Goal: Information Seeking & Learning: Learn about a topic

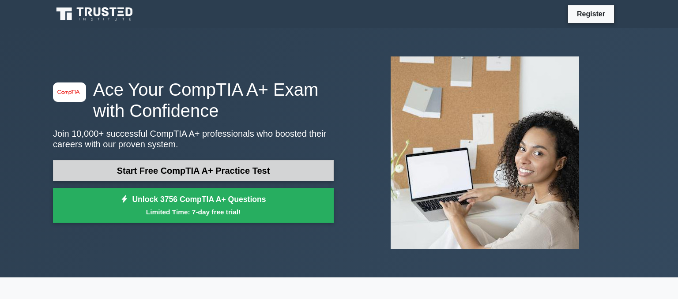
click at [253, 170] on link "Start Free CompTIA A+ Practice Test" at bounding box center [193, 170] width 281 height 21
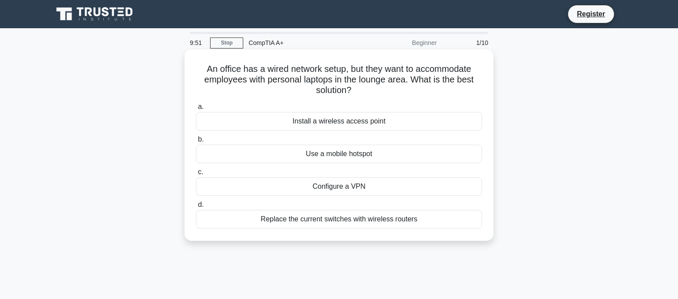
click at [350, 126] on div "Install a wireless access point" at bounding box center [339, 121] width 286 height 19
click at [196, 110] on input "a. Install a wireless access point" at bounding box center [196, 107] width 0 height 6
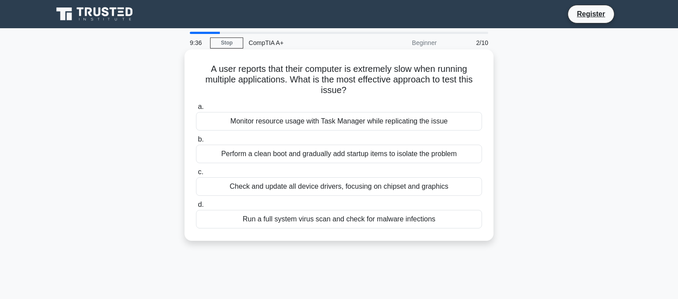
click at [342, 123] on div "Monitor resource usage with Task Manager while replicating the issue" at bounding box center [339, 121] width 286 height 19
click at [196, 110] on input "a. Monitor resource usage with Task Manager while replicating the issue" at bounding box center [196, 107] width 0 height 6
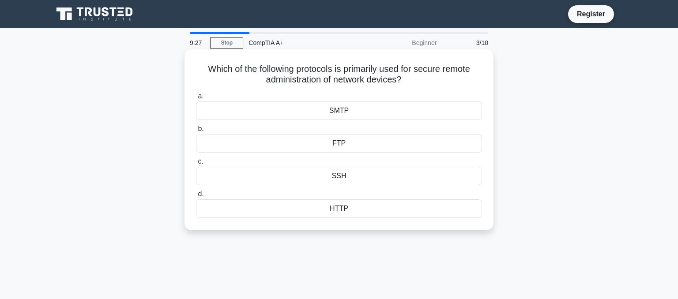
click at [358, 114] on div "SMTP" at bounding box center [339, 111] width 286 height 19
click at [196, 99] on input "a. SMTP" at bounding box center [196, 97] width 0 height 6
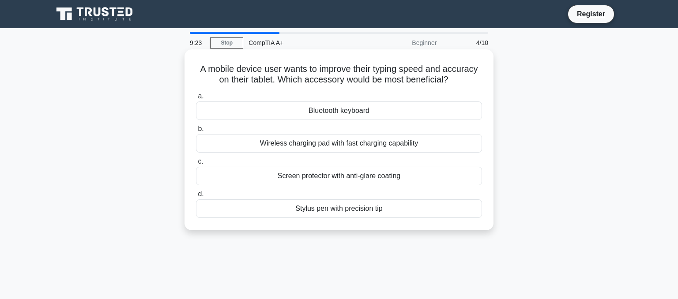
click at [355, 117] on div "Bluetooth keyboard" at bounding box center [339, 111] width 286 height 19
click at [196, 99] on input "a. Bluetooth keyboard" at bounding box center [196, 97] width 0 height 6
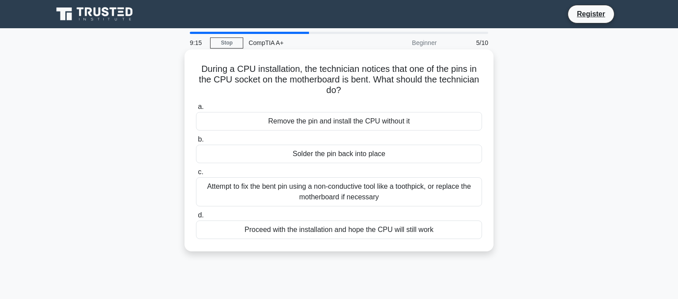
click at [345, 195] on div "Attempt to fix the bent pin using a non-conductive tool like a toothpick, or re…" at bounding box center [339, 191] width 286 height 29
click at [196, 175] on input "c. Attempt to fix the bent pin using a non-conductive tool like a toothpick, or…" at bounding box center [196, 173] width 0 height 6
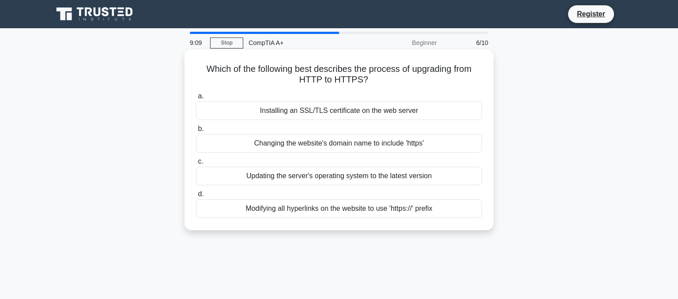
click at [359, 113] on div "Installing an SSL/TLS certificate on the web server" at bounding box center [339, 111] width 286 height 19
click at [196, 99] on input "a. Installing an SSL/TLS certificate on the web server" at bounding box center [196, 97] width 0 height 6
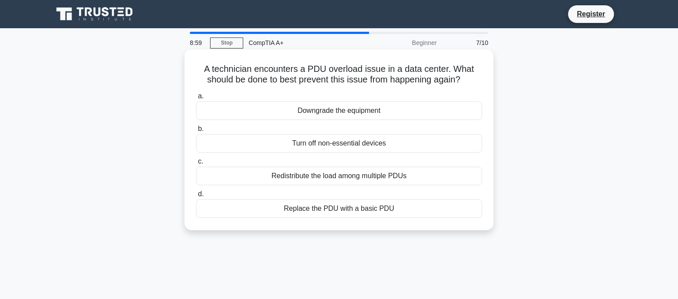
click at [370, 179] on div "Redistribute the load among multiple PDUs" at bounding box center [339, 176] width 286 height 19
click at [196, 165] on input "c. Redistribute the load among multiple PDUs" at bounding box center [196, 162] width 0 height 6
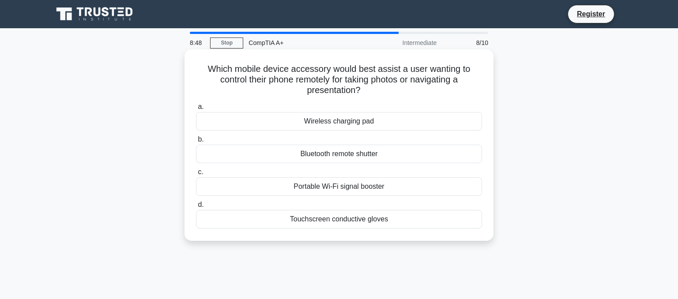
click at [384, 150] on div "Bluetooth remote shutter" at bounding box center [339, 154] width 286 height 19
click at [196, 143] on input "b. Bluetooth remote shutter" at bounding box center [196, 140] width 0 height 6
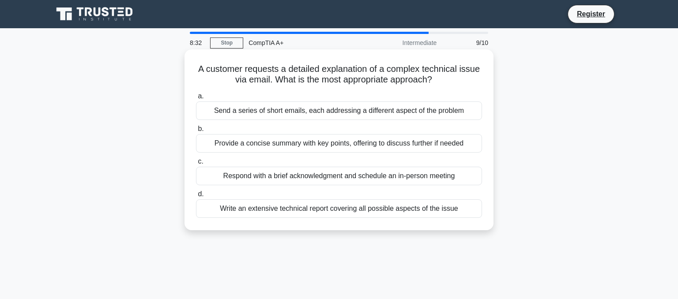
click at [370, 206] on div "Write an extensive technical report covering all possible aspects of the issue" at bounding box center [339, 209] width 286 height 19
click at [196, 197] on input "d. Write an extensive technical report covering all possible aspects of the iss…" at bounding box center [196, 195] width 0 height 6
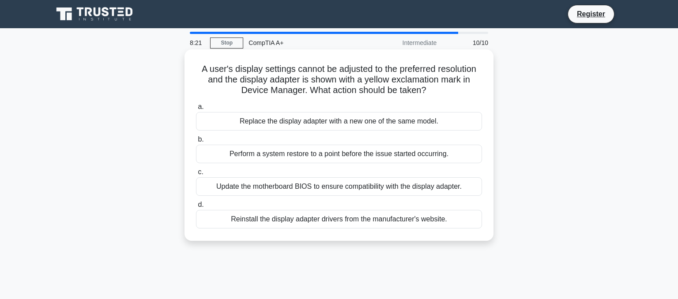
click at [345, 188] on div "Update the motherboard BIOS to ensure compatibility with the display adapter." at bounding box center [339, 186] width 286 height 19
click at [196, 175] on input "c. Update the motherboard BIOS to ensure compatibility with the display adapter." at bounding box center [196, 173] width 0 height 6
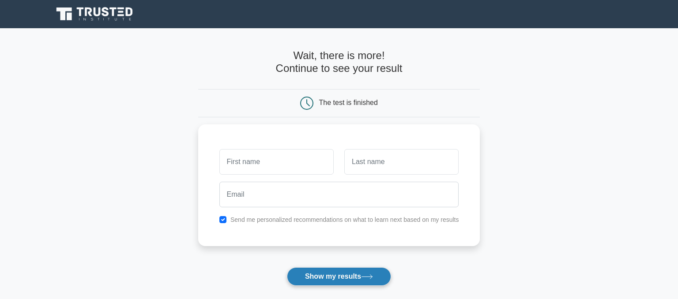
click at [355, 273] on button "Show my results" at bounding box center [339, 277] width 104 height 19
